Goal: Obtain resource: Download file/media

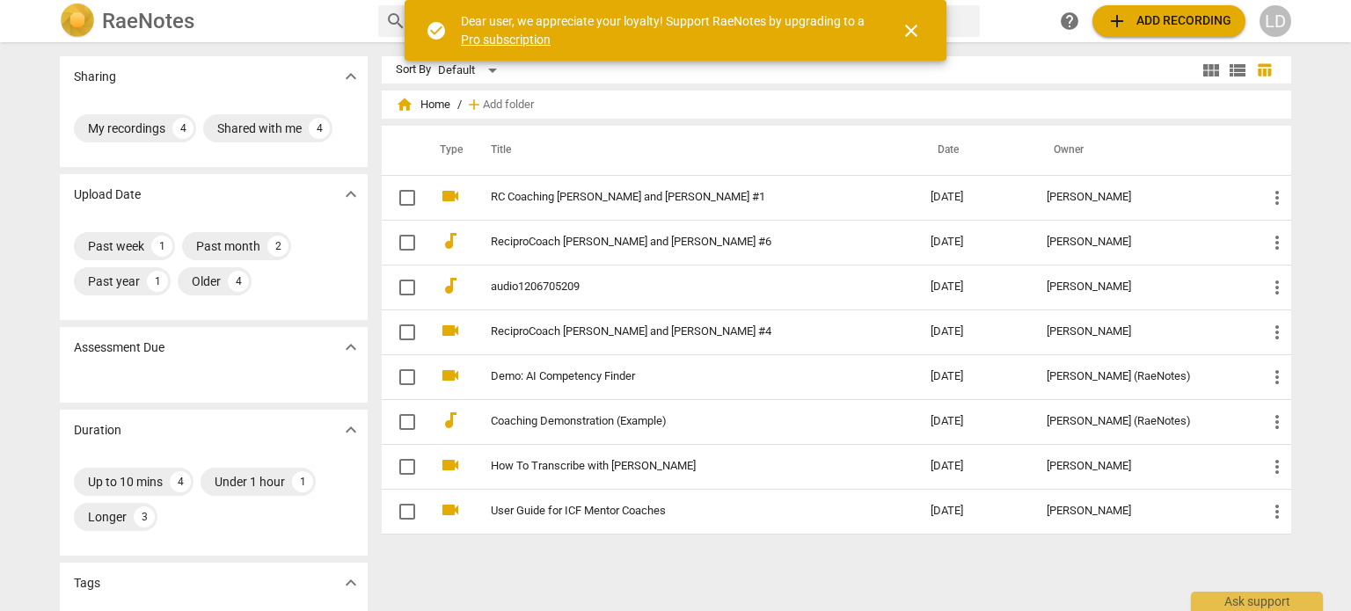
click at [905, 29] on span "close" at bounding box center [911, 30] width 21 height 21
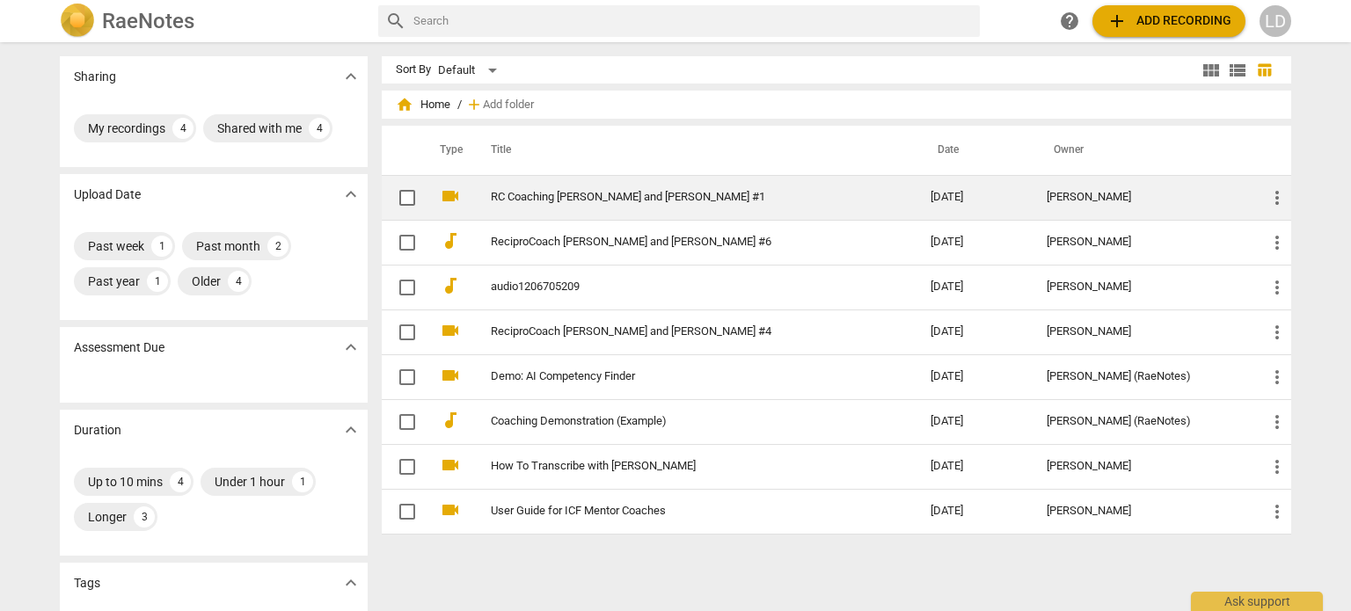
click at [534, 200] on link "RC Coaching [PERSON_NAME] and [PERSON_NAME] #1" at bounding box center [679, 197] width 376 height 13
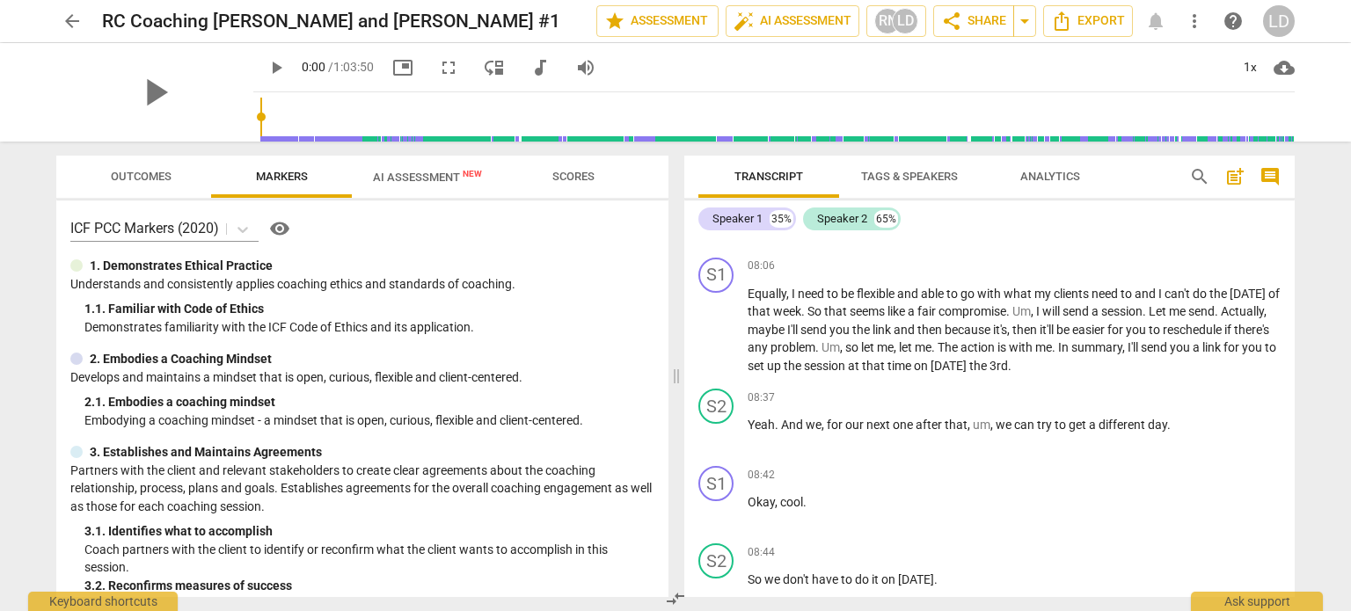
scroll to position [2551, 0]
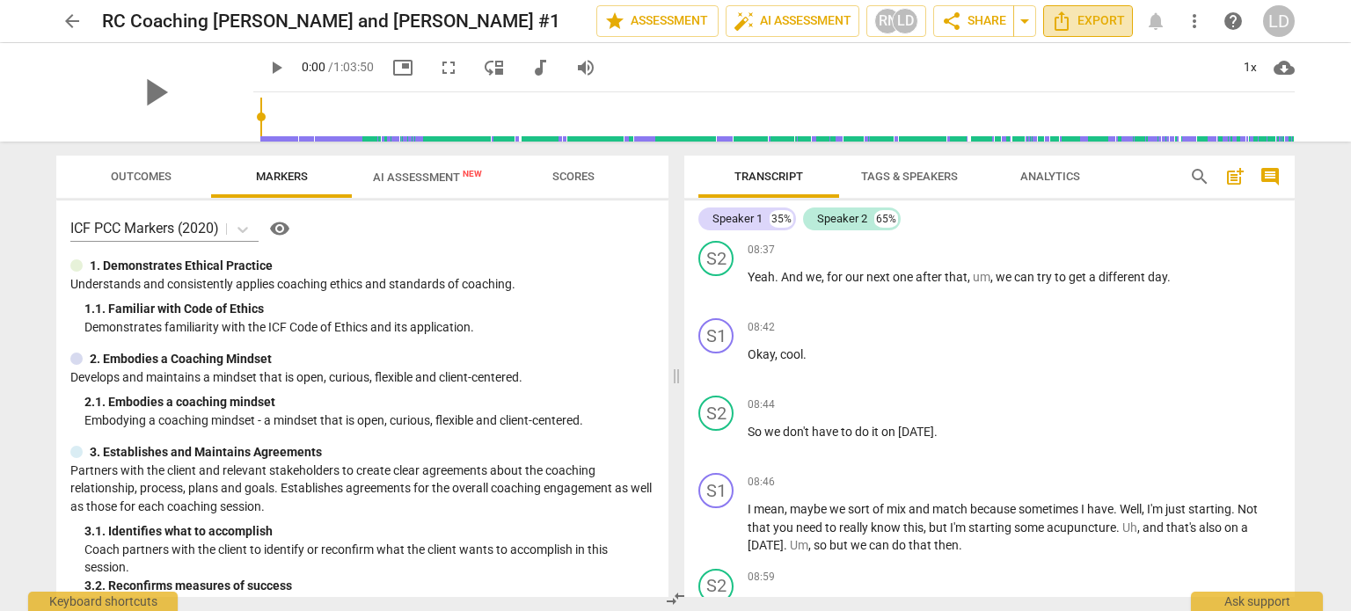
click at [1089, 27] on span "Export" at bounding box center [1088, 21] width 74 height 21
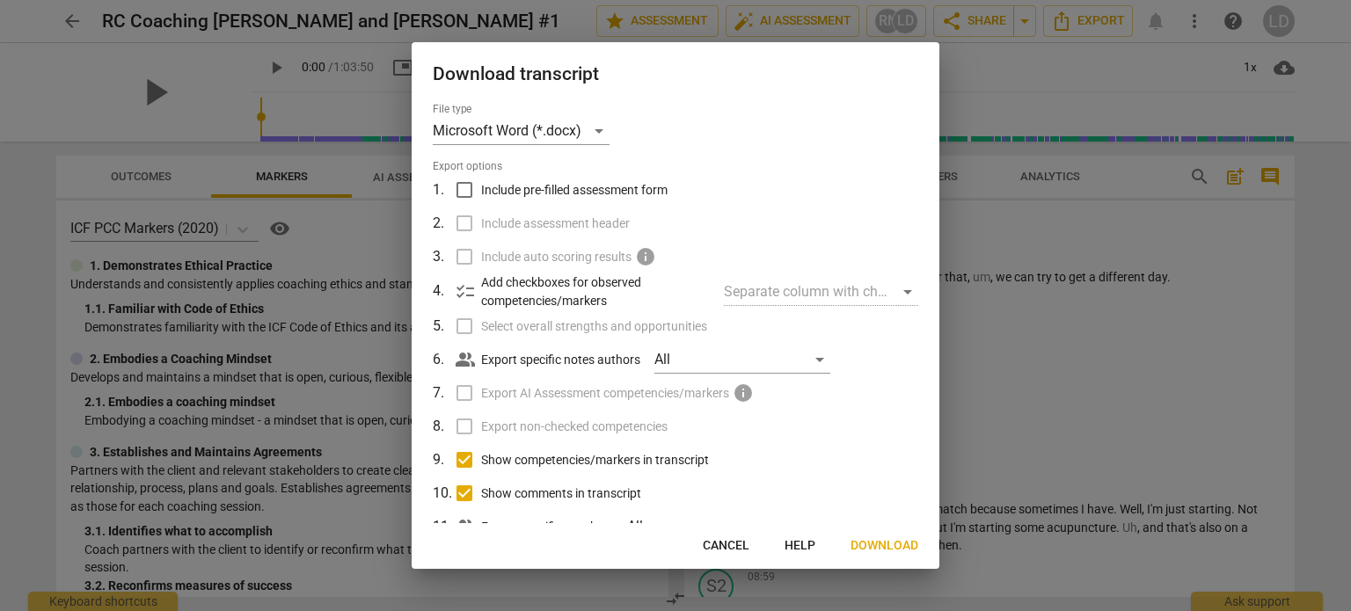
click at [890, 548] on span "Download" at bounding box center [885, 546] width 68 height 18
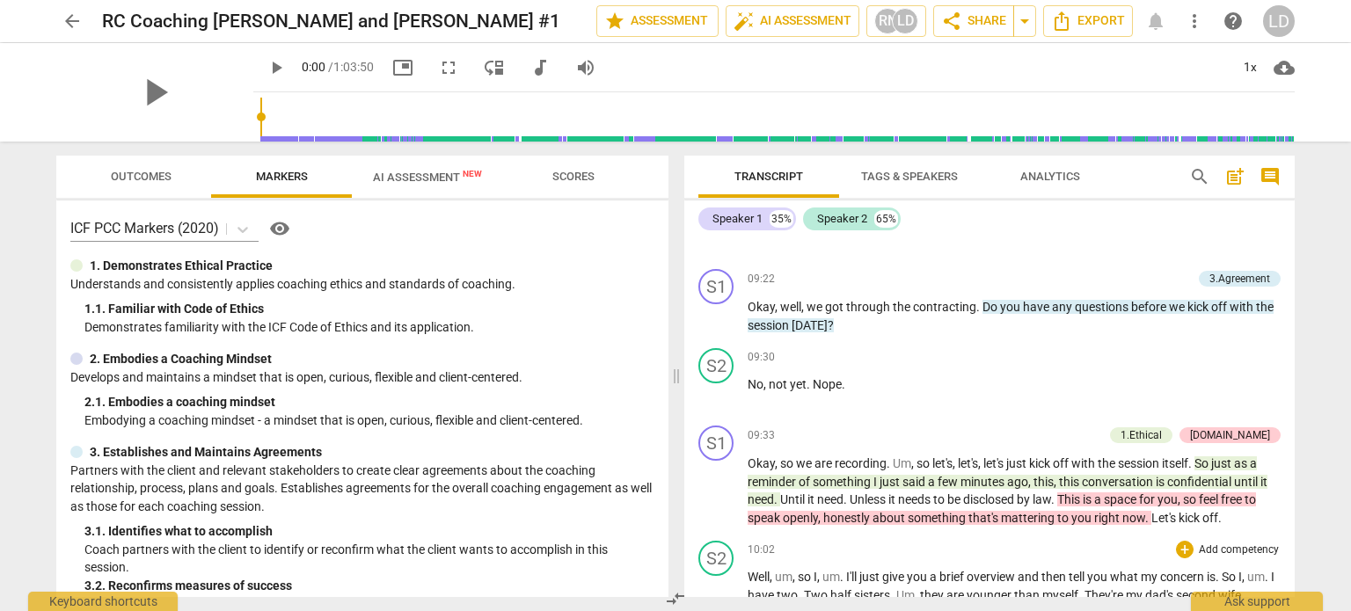
scroll to position [3254, 0]
click at [1104, 28] on span "Export" at bounding box center [1088, 21] width 74 height 21
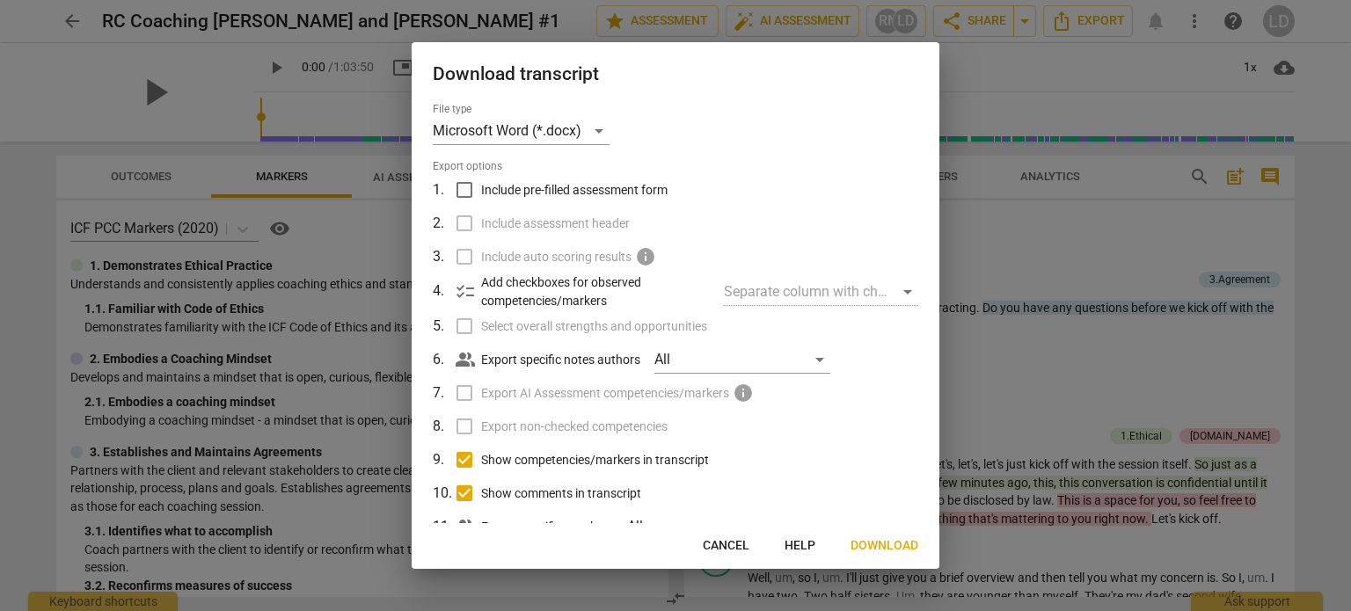
click at [891, 549] on span "Download" at bounding box center [885, 546] width 68 height 18
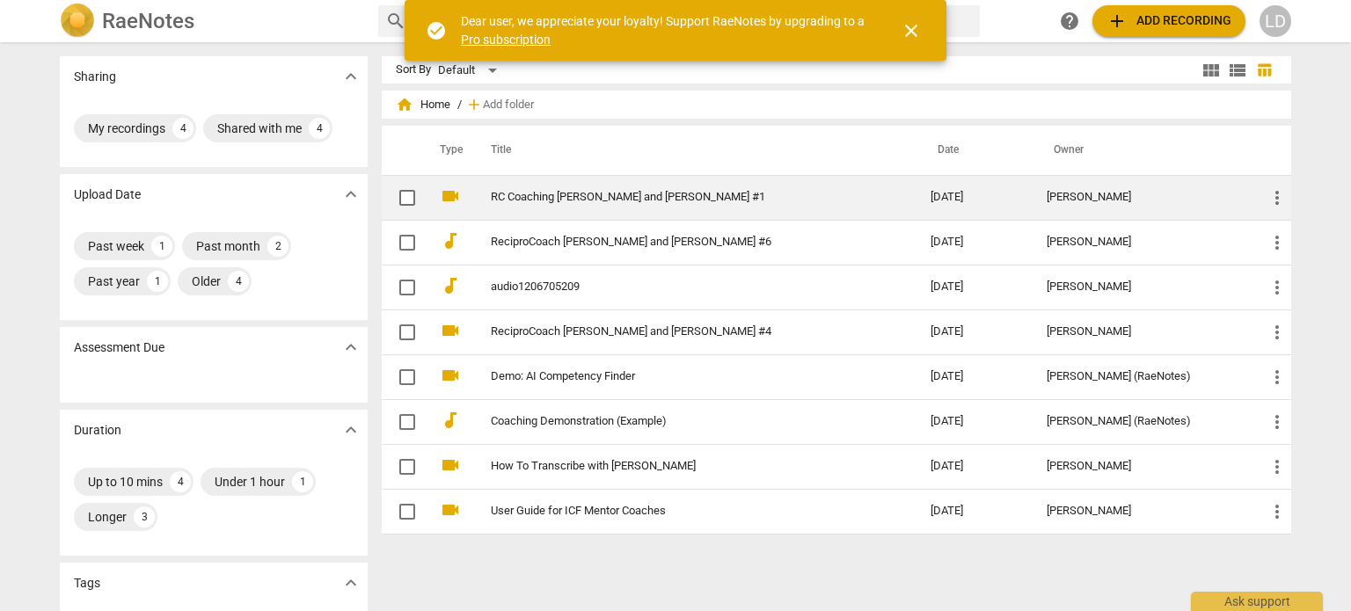
click at [552, 193] on link "RC Coaching [PERSON_NAME] and [PERSON_NAME] #1" at bounding box center [679, 197] width 376 height 13
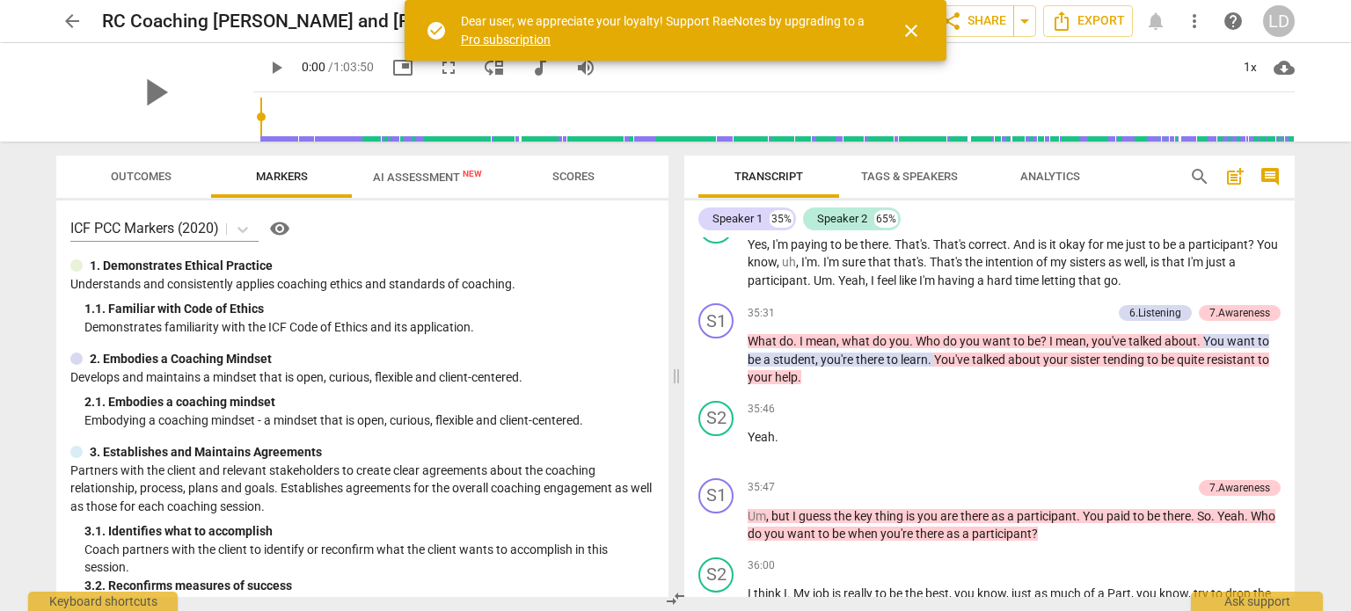
scroll to position [8253, 0]
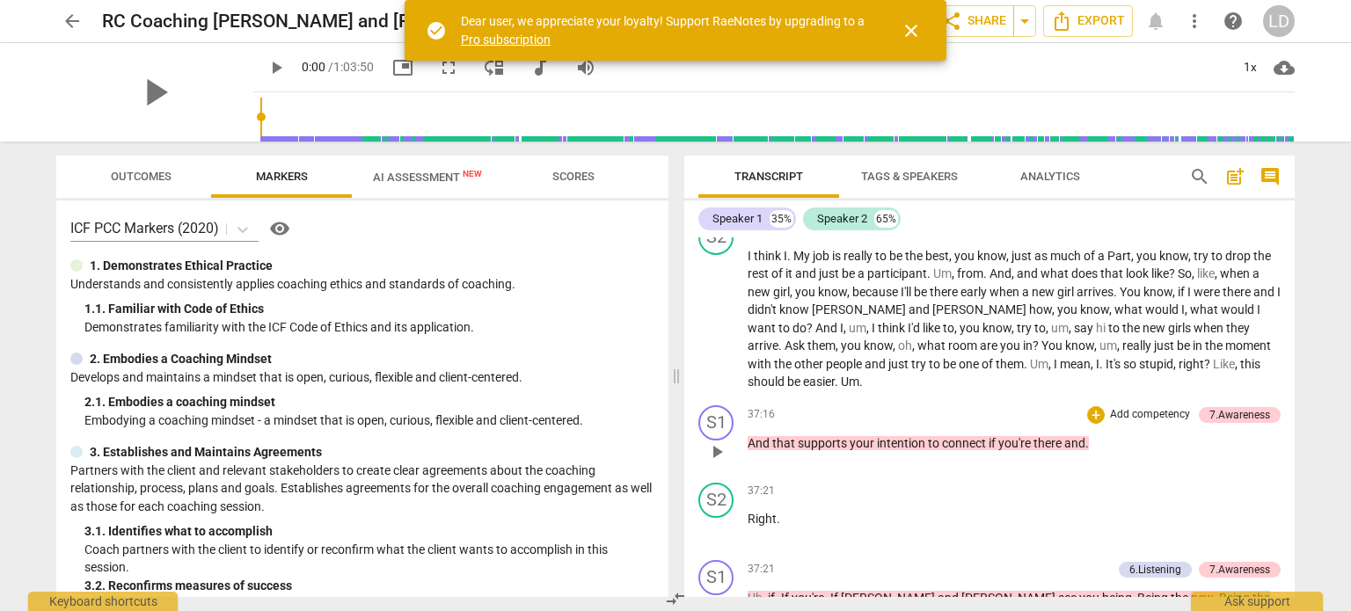
drag, startPoint x: 1276, startPoint y: 398, endPoint x: 1270, endPoint y: 439, distance: 40.9
click at [1270, 439] on div "S1 play_arrow pause 37:16 + Add competency 7.Awareness keyboard_arrow_right And…" at bounding box center [989, 436] width 610 height 77
click at [1270, 439] on p "And that supports your intention to connect if you're there and ." at bounding box center [1014, 444] width 533 height 18
drag, startPoint x: 1294, startPoint y: 398, endPoint x: 1298, endPoint y: 433, distance: 34.6
click at [1298, 433] on div "Transcript Tags & Speakers Analytics search post_add comment Speaker 1 35% Spea…" at bounding box center [993, 377] width 632 height 470
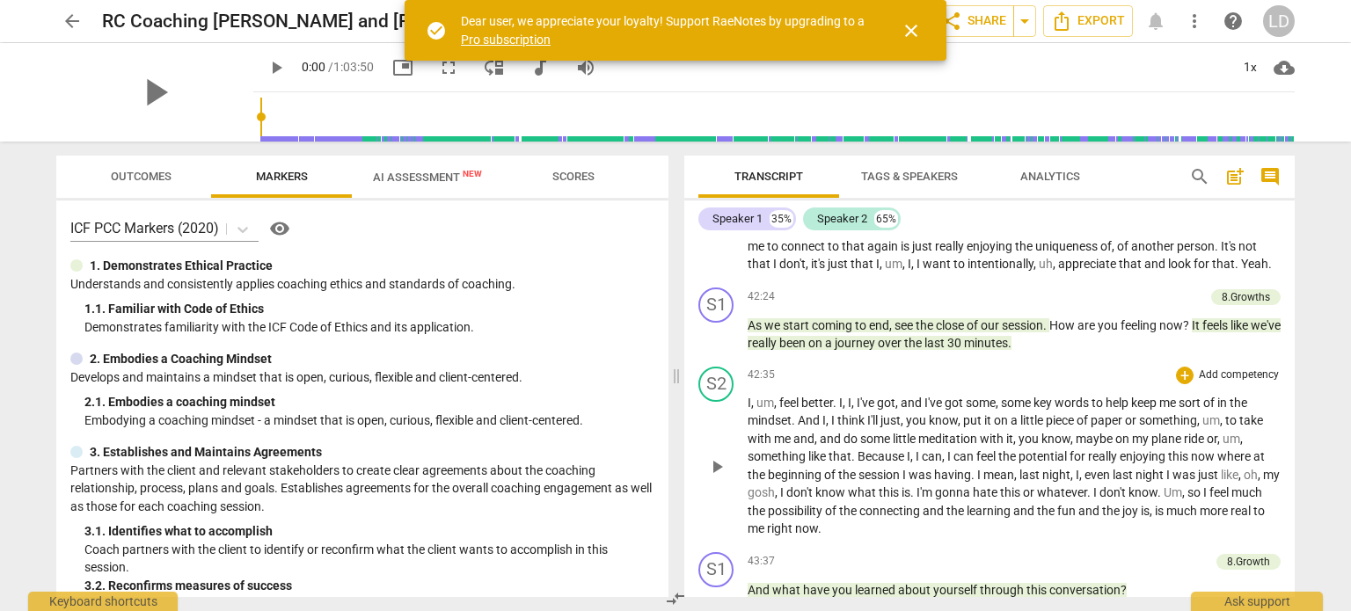
scroll to position [9309, 0]
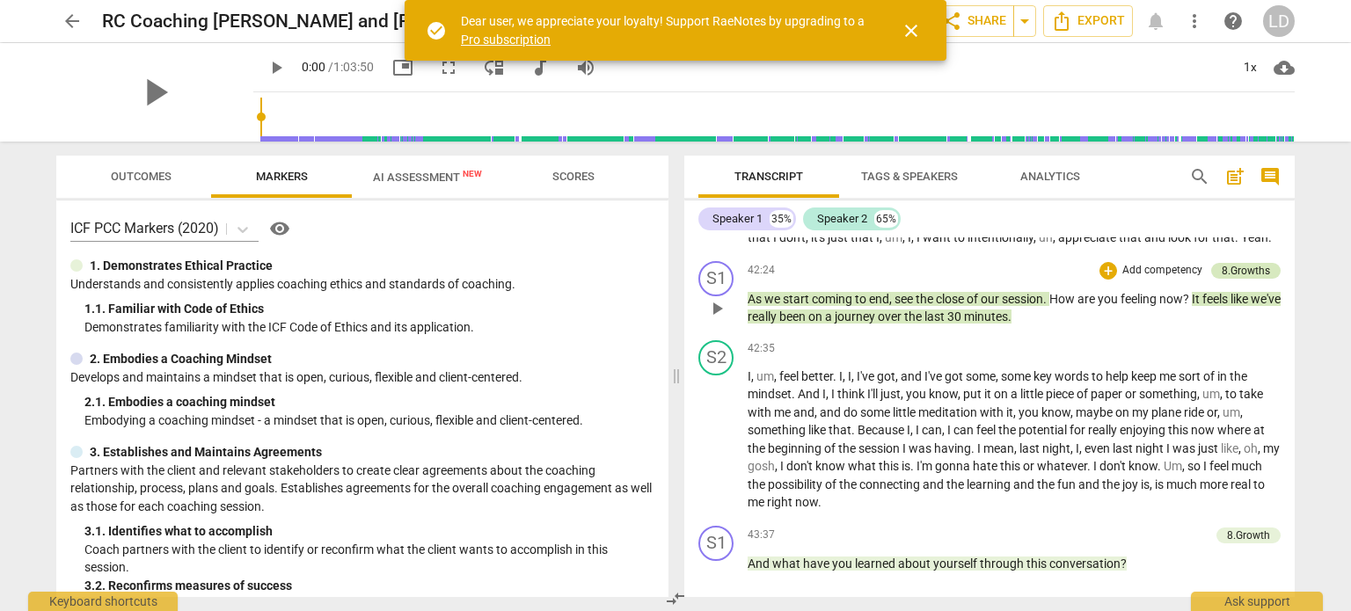
click at [1245, 279] on div "8.Growths" at bounding box center [1246, 271] width 48 height 16
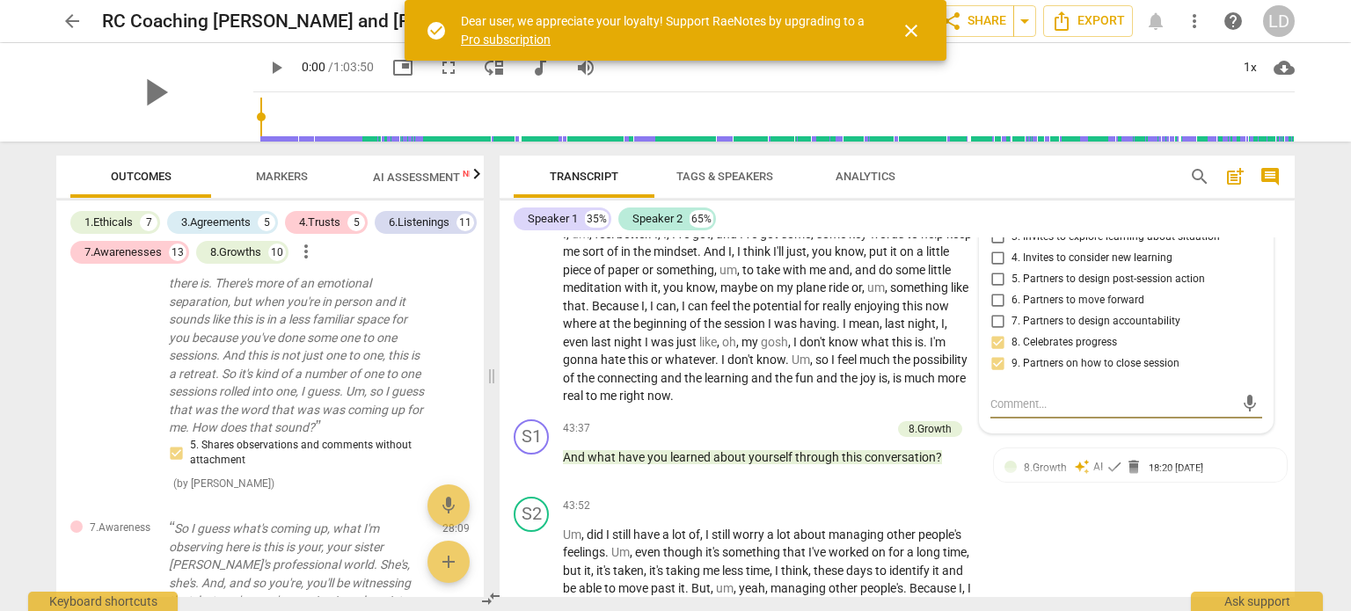
scroll to position [10755, 0]
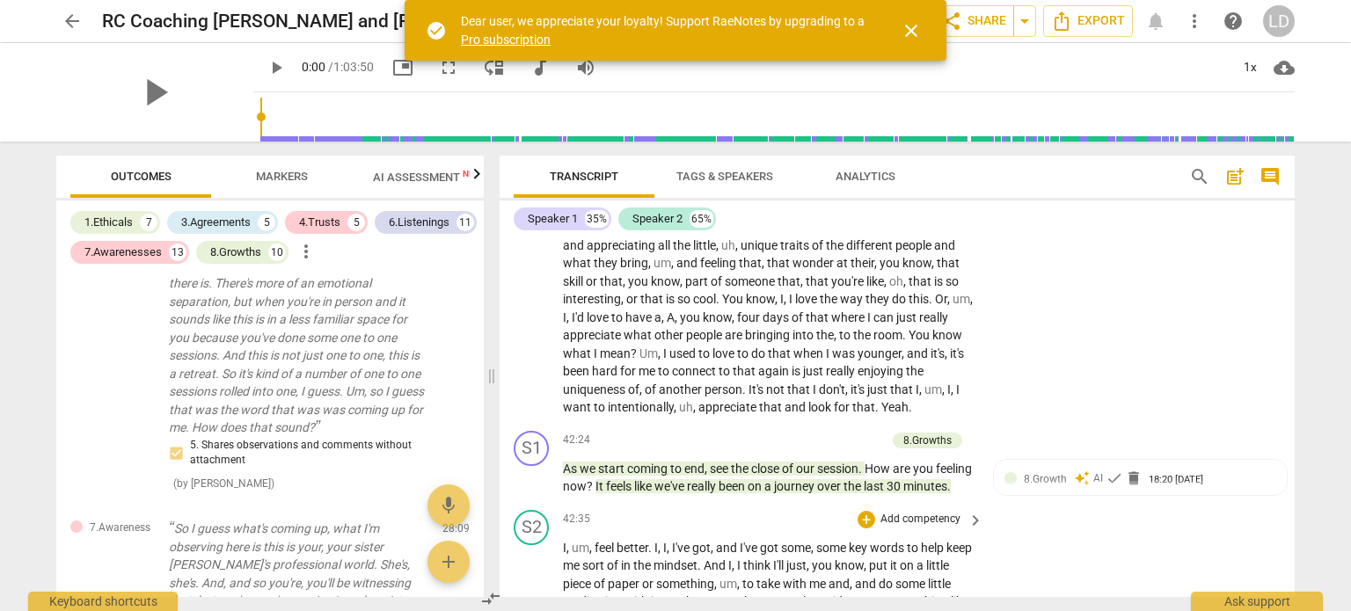
click at [835, 564] on span "you" at bounding box center [823, 566] width 23 height 14
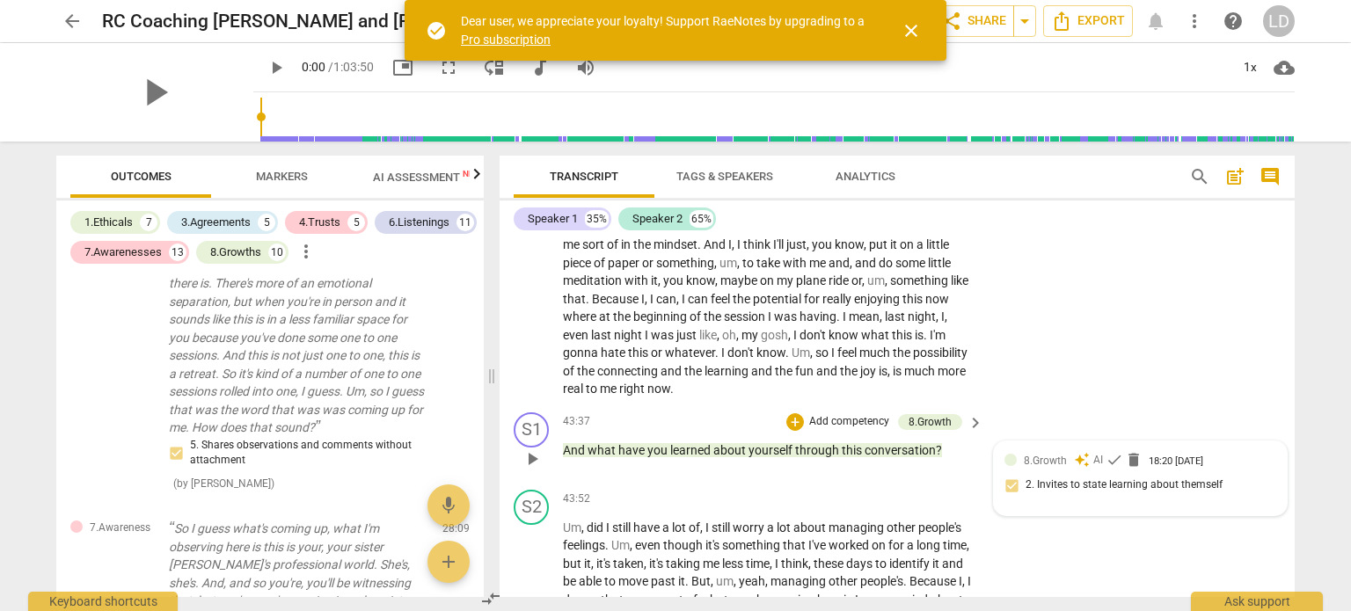
scroll to position [11107, 0]
